Goal: Use online tool/utility: Use online tool/utility

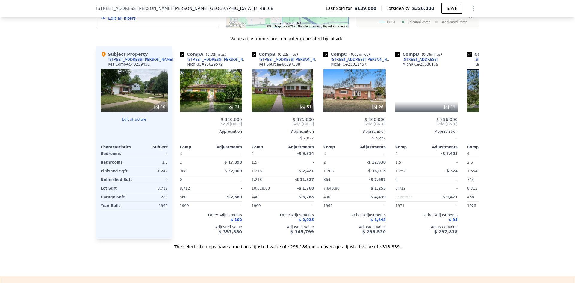
scroll to position [626, 0]
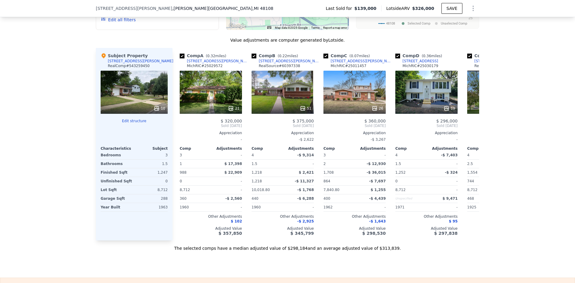
click at [126, 121] on button "Edit structure" at bounding box center [134, 120] width 67 height 5
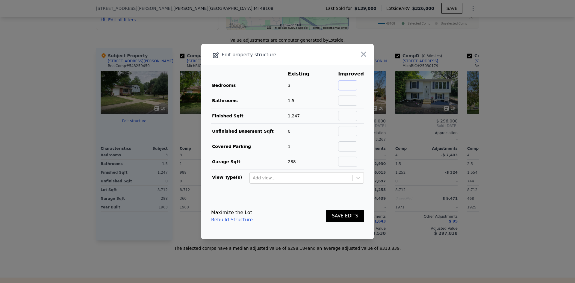
click at [346, 86] on input "text" at bounding box center [347, 85] width 19 height 10
type input "2"
click at [347, 100] on input "text" at bounding box center [347, 100] width 19 height 10
type input "2.5"
drag, startPoint x: 349, startPoint y: 89, endPoint x: 354, endPoint y: 87, distance: 5.9
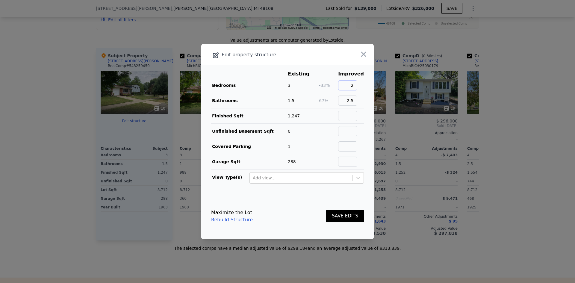
click at [354, 87] on input "2" at bounding box center [347, 85] width 19 height 10
type input "5"
click at [344, 114] on input "text" at bounding box center [347, 116] width 19 height 10
type input "2000"
click at [324, 148] on td at bounding box center [327, 146] width 19 height 15
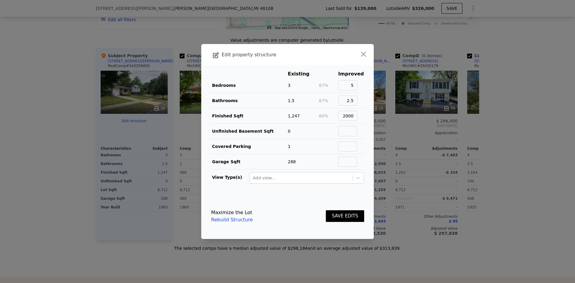
click at [340, 215] on button "SAVE EDITS" at bounding box center [345, 216] width 38 height 12
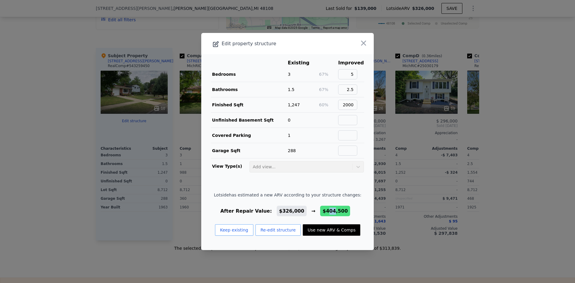
click at [327, 212] on span "$404,500" at bounding box center [334, 211] width 25 height 6
click at [309, 208] on div "After Repair Value: $326,000 → $404,500" at bounding box center [287, 210] width 147 height 7
click at [265, 230] on button "Re-edit structure" at bounding box center [277, 229] width 45 height 11
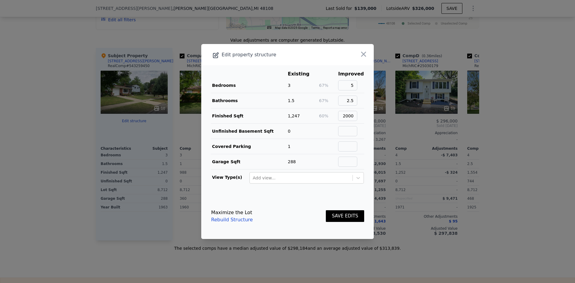
click at [227, 222] on link "Rebuild Structure" at bounding box center [232, 219] width 42 height 7
click at [361, 56] on icon "button" at bounding box center [363, 54] width 5 height 5
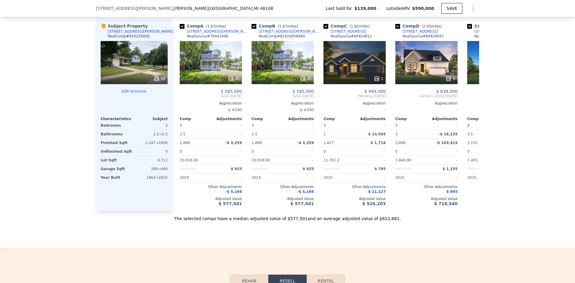
scroll to position [656, 0]
